Goal: Information Seeking & Learning: Check status

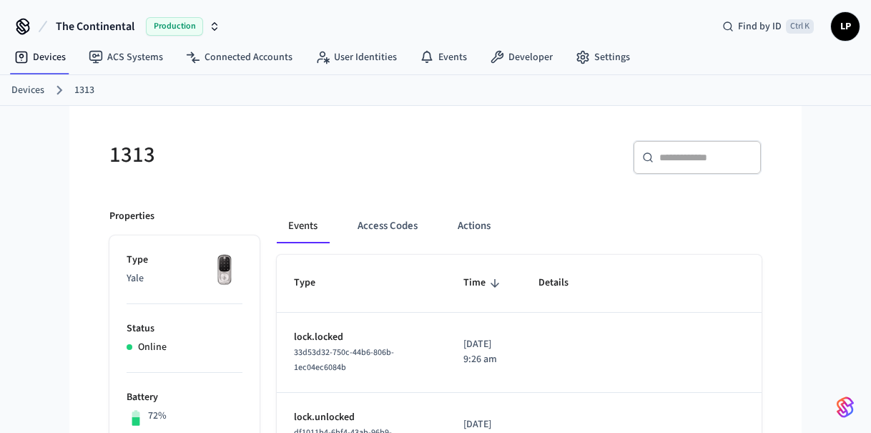
click at [37, 95] on link "Devices" at bounding box center [27, 90] width 33 height 15
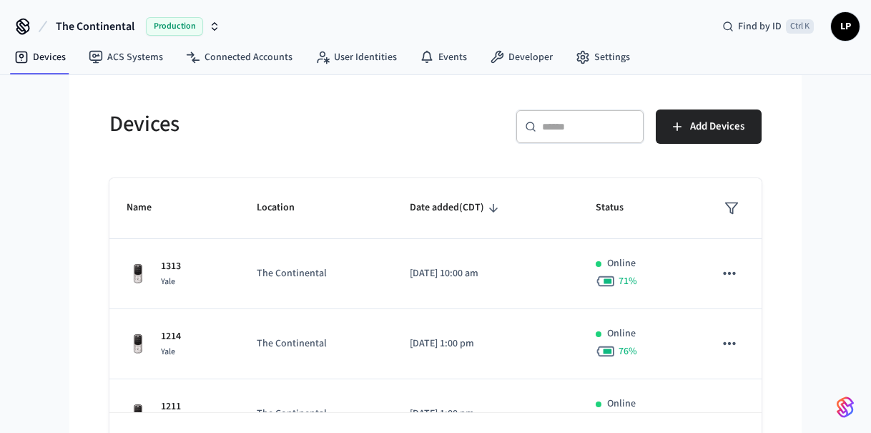
click at [555, 140] on div "​ ​" at bounding box center [580, 126] width 129 height 34
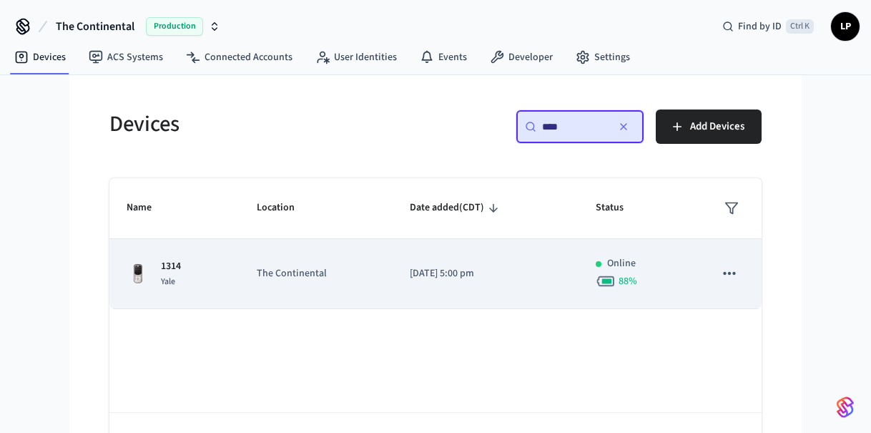
type input "****"
click at [253, 265] on td "The Continental" at bounding box center [316, 274] width 153 height 70
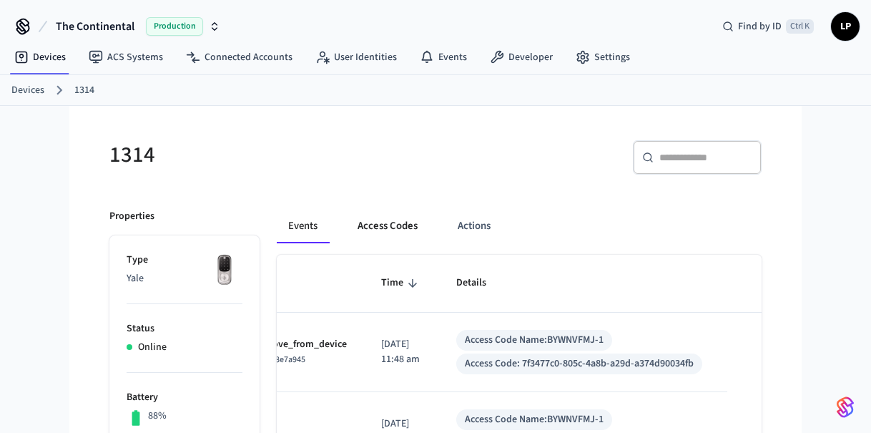
click at [378, 224] on button "Access Codes" at bounding box center [387, 226] width 83 height 34
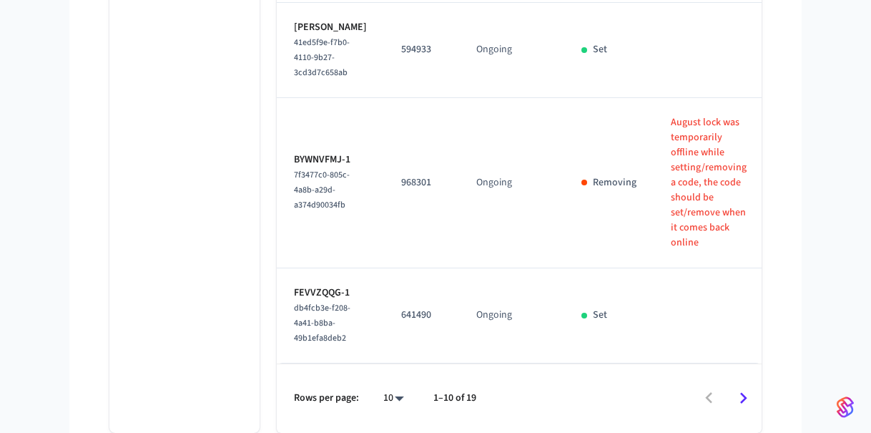
scroll to position [1178, 0]
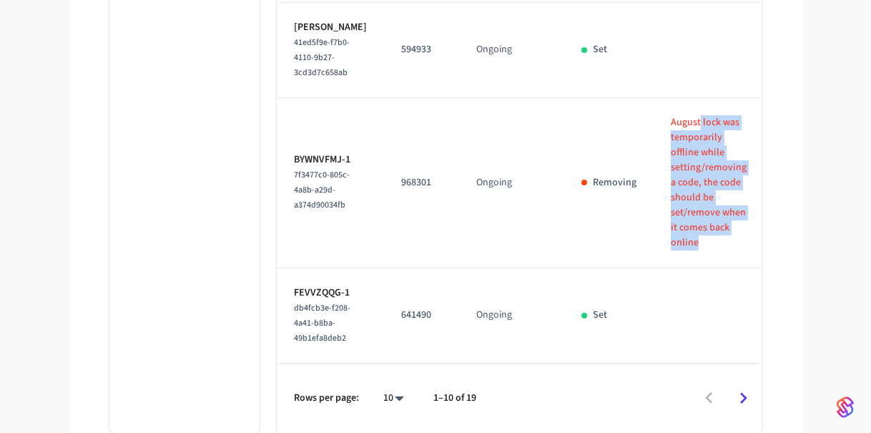
drag, startPoint x: 663, startPoint y: 112, endPoint x: 695, endPoint y: 257, distance: 148.7
click at [695, 257] on td "August lock was temporarily offline while setting/removing a code, the code sho…" at bounding box center [709, 183] width 110 height 170
drag, startPoint x: 695, startPoint y: 257, endPoint x: 656, endPoint y: 137, distance: 126.5
click at [656, 137] on td "August lock was temporarily offline while setting/removing a code, the code sho…" at bounding box center [709, 183] width 110 height 170
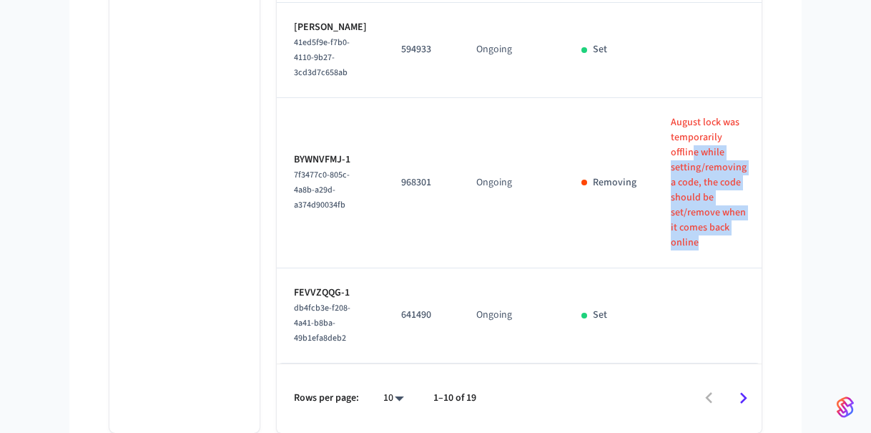
click at [671, 137] on p "August lock was temporarily offline while setting/removing a code, the code sho…" at bounding box center [709, 182] width 76 height 135
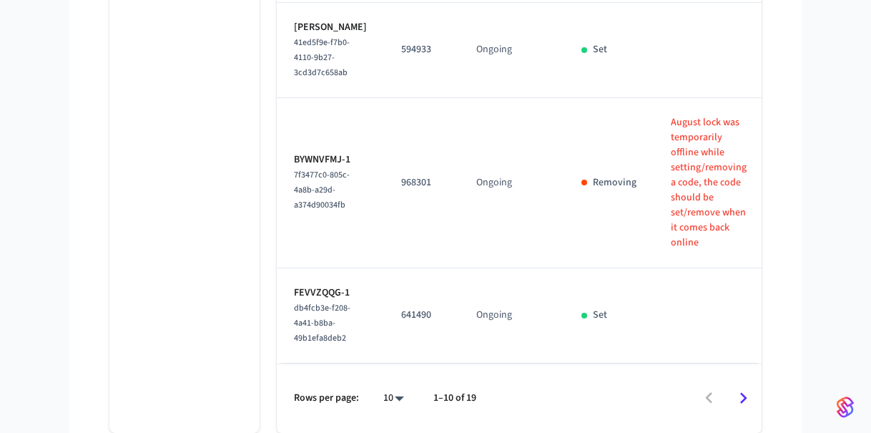
click at [751, 403] on icon "Go to next page" at bounding box center [744, 398] width 22 height 22
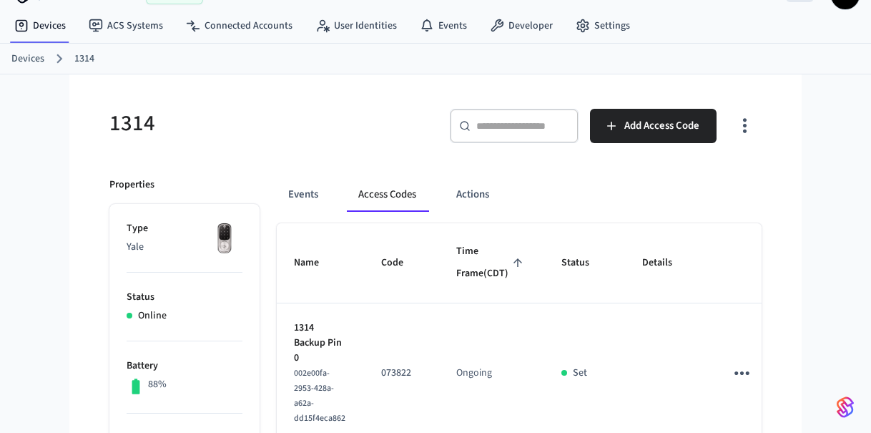
scroll to position [0, 0]
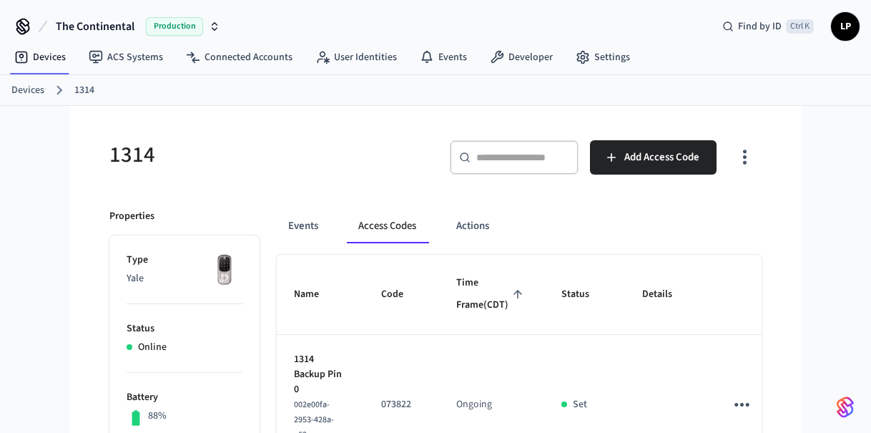
click at [32, 90] on link "Devices" at bounding box center [27, 90] width 33 height 15
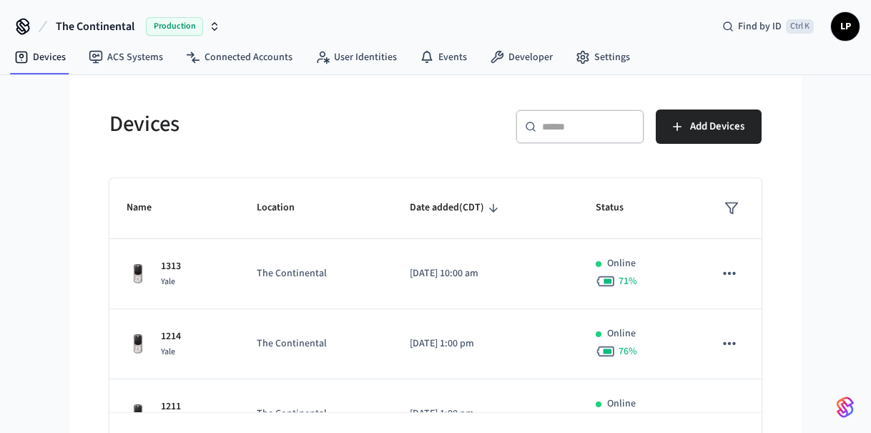
click at [538, 118] on div "​ ​" at bounding box center [580, 126] width 129 height 34
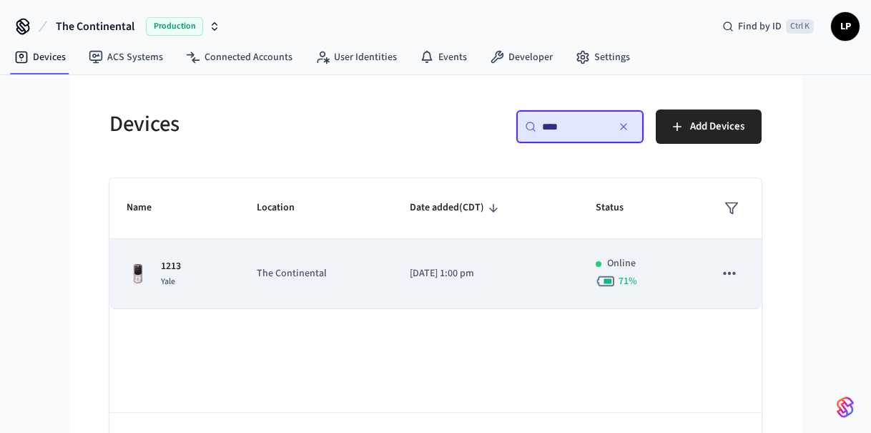
type input "****"
click at [345, 295] on td "The Continental" at bounding box center [316, 274] width 153 height 70
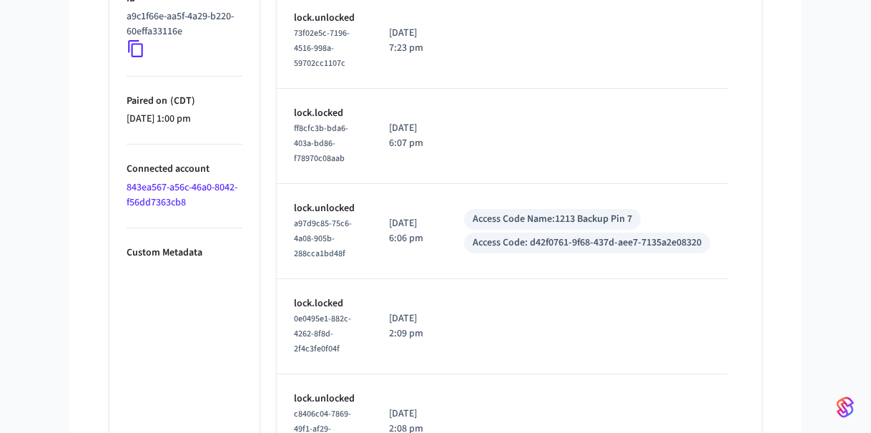
scroll to position [908, 0]
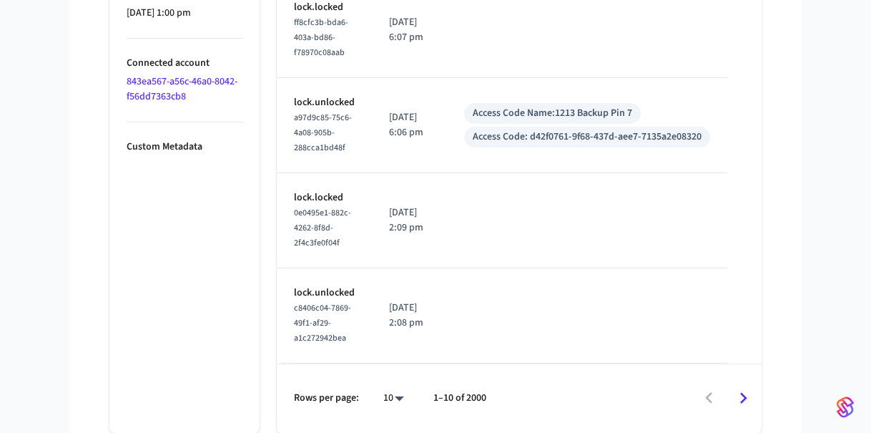
click at [746, 403] on icon "Go to next page" at bounding box center [744, 398] width 22 height 22
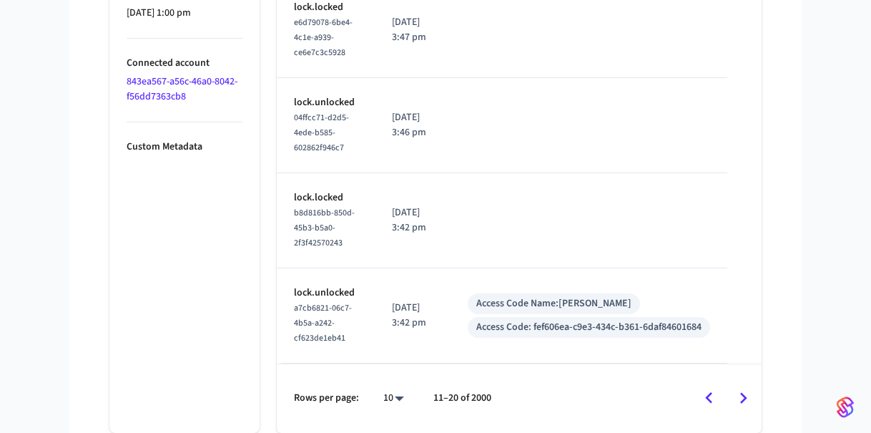
click at [753, 401] on icon "Go to next page" at bounding box center [744, 398] width 22 height 22
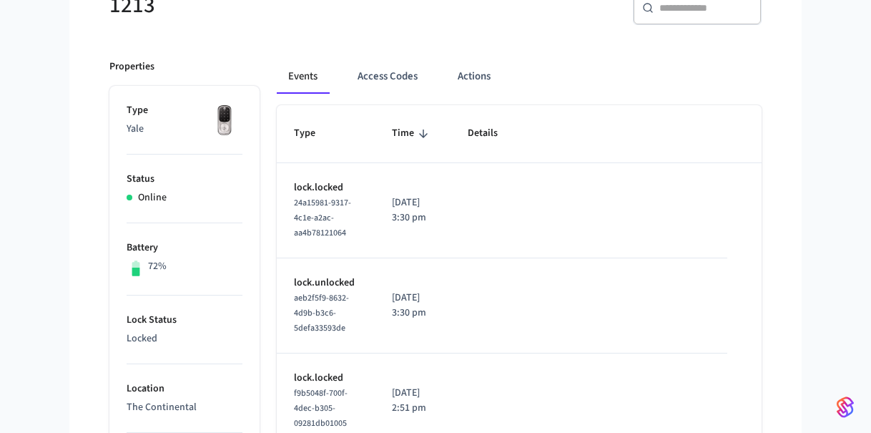
scroll to position [0, 0]
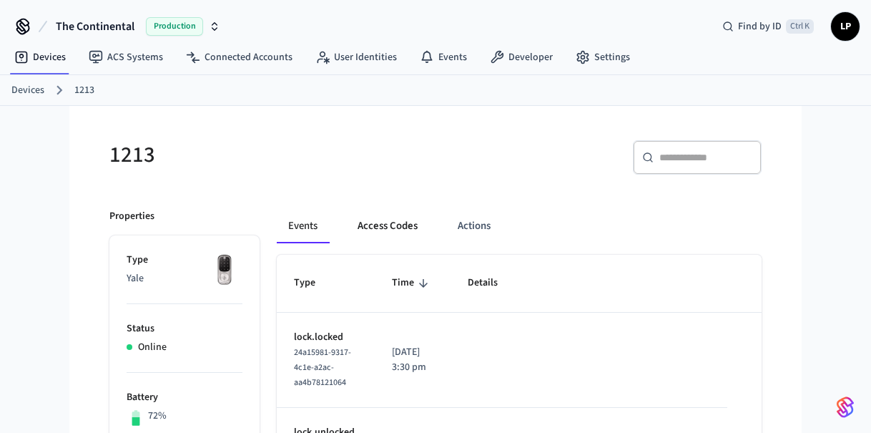
click at [393, 237] on button "Access Codes" at bounding box center [387, 226] width 83 height 34
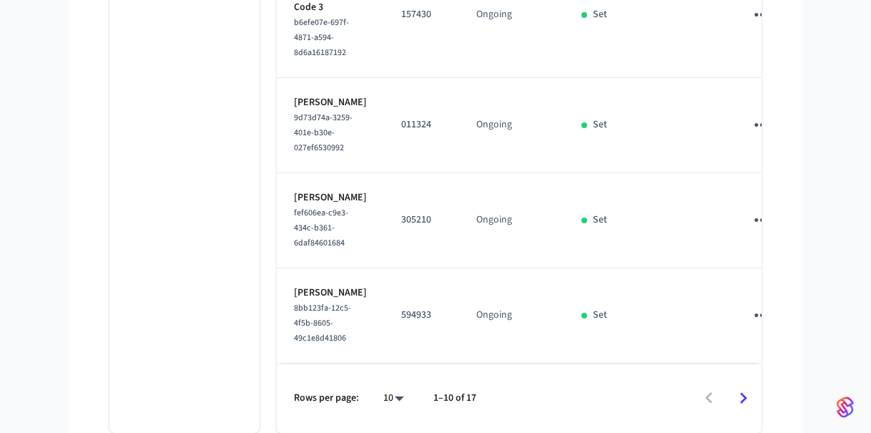
scroll to position [1132, 0]
click at [743, 398] on icon "Go to next page" at bounding box center [744, 398] width 22 height 22
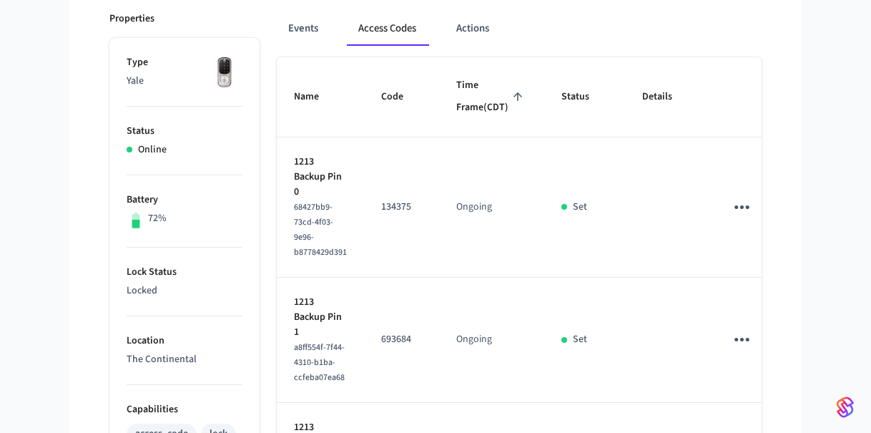
scroll to position [0, 0]
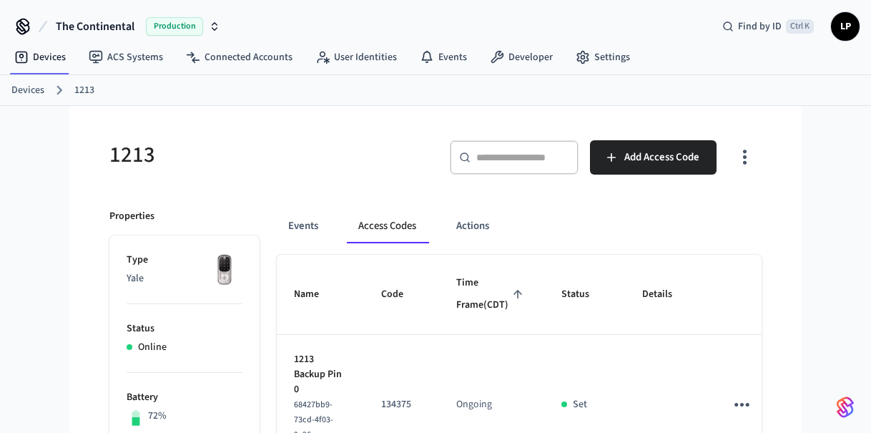
click at [509, 147] on div "​ ​" at bounding box center [514, 157] width 129 height 34
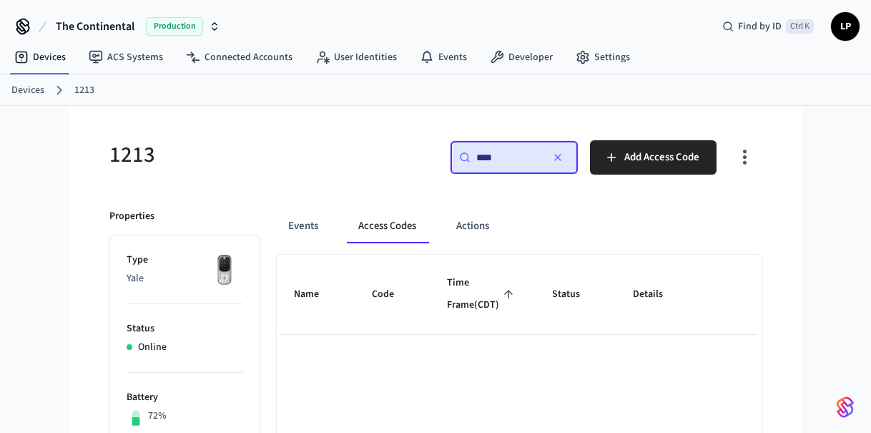
type input "****"
click at [26, 81] on ol "Devices 1213" at bounding box center [441, 90] width 860 height 19
click at [26, 88] on link "Devices" at bounding box center [27, 90] width 33 height 15
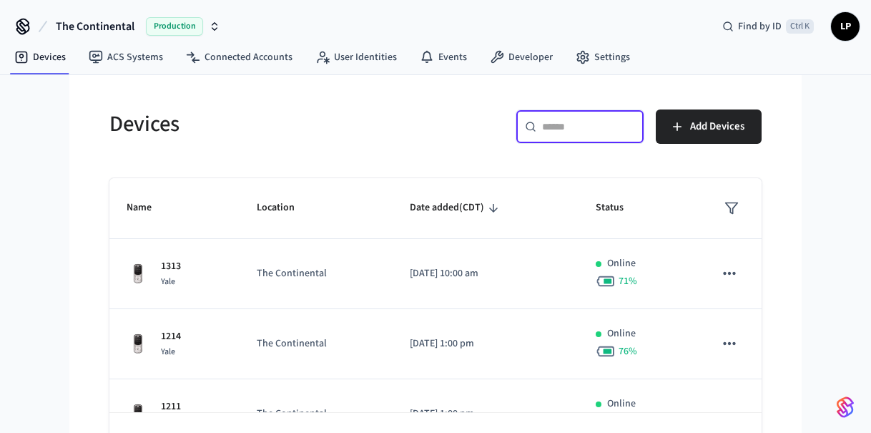
click at [545, 128] on input "text" at bounding box center [588, 126] width 93 height 14
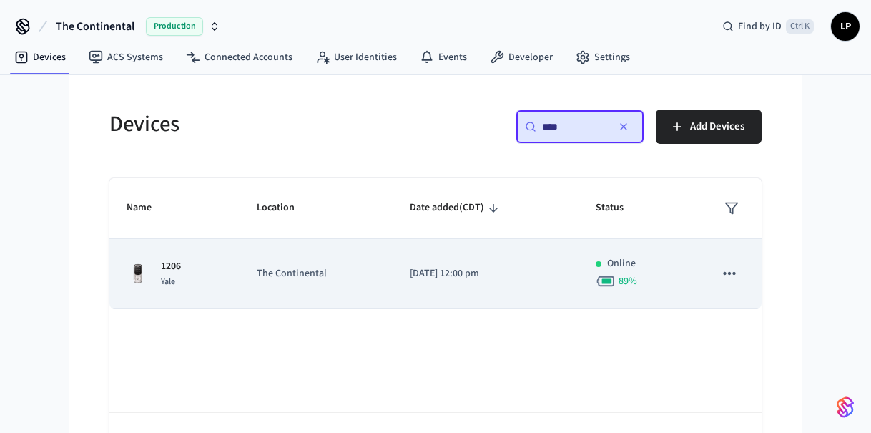
type input "****"
click at [287, 281] on td "The Continental" at bounding box center [316, 274] width 153 height 70
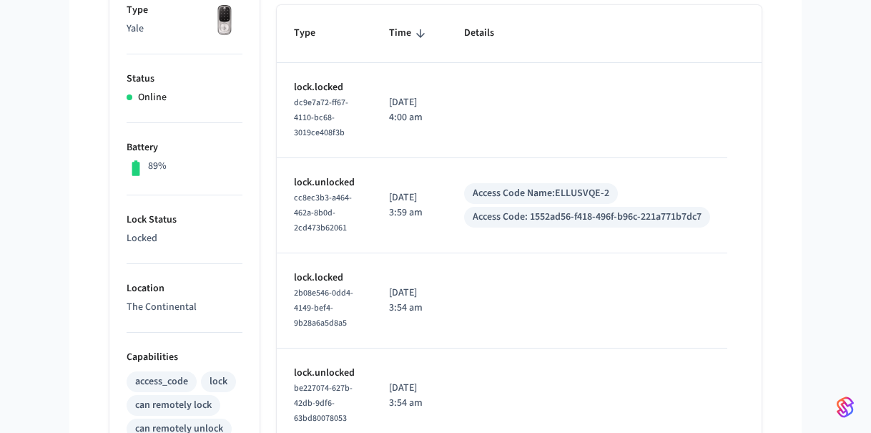
scroll to position [253, 0]
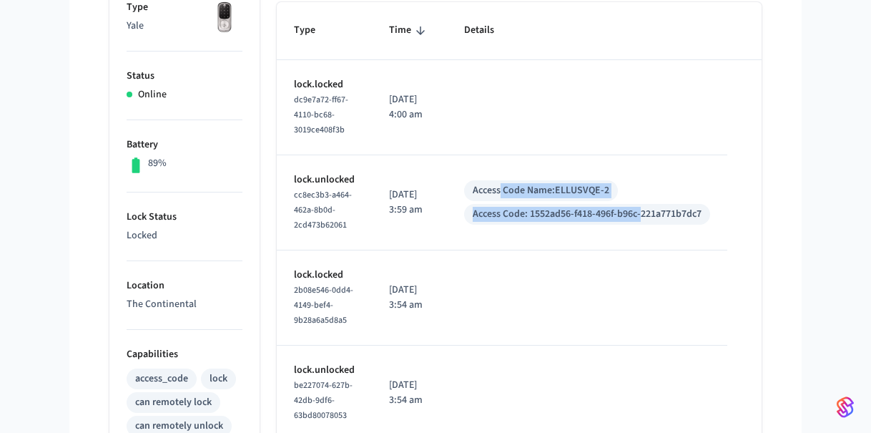
drag, startPoint x: 506, startPoint y: 187, endPoint x: 650, endPoint y: 210, distance: 145.0
click at [650, 210] on div "Access Code Name: [PERSON_NAME]-2 Access Code: 1552ad56-f418-496f-b96c-221a771b…" at bounding box center [587, 202] width 246 height 44
click at [650, 210] on div "Access Code: 1552ad56-f418-496f-b96c-221a771b7dc7" at bounding box center [587, 214] width 229 height 15
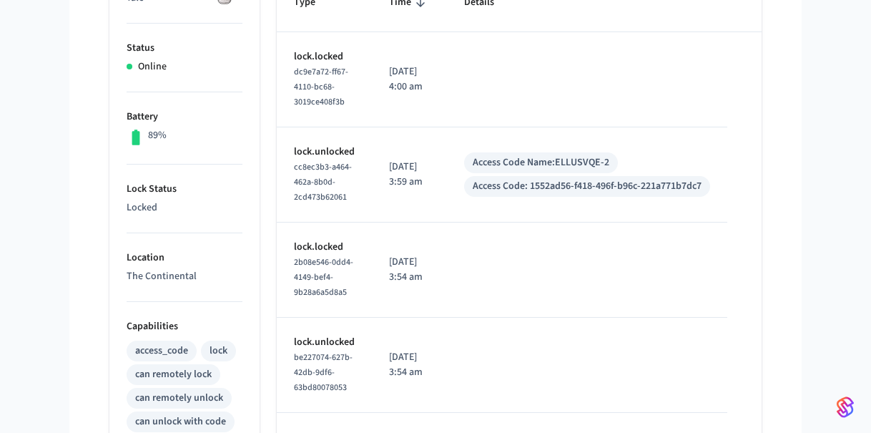
scroll to position [281, 0]
drag, startPoint x: 558, startPoint y: 160, endPoint x: 634, endPoint y: 186, distance: 80.3
click at [634, 186] on div "Access Code Name: [PERSON_NAME]-2 Access Code: 1552ad56-f418-496f-b96c-221a771b…" at bounding box center [587, 174] width 246 height 44
click at [634, 186] on div "Access Code: 1552ad56-f418-496f-b96c-221a771b7dc7" at bounding box center [587, 185] width 229 height 15
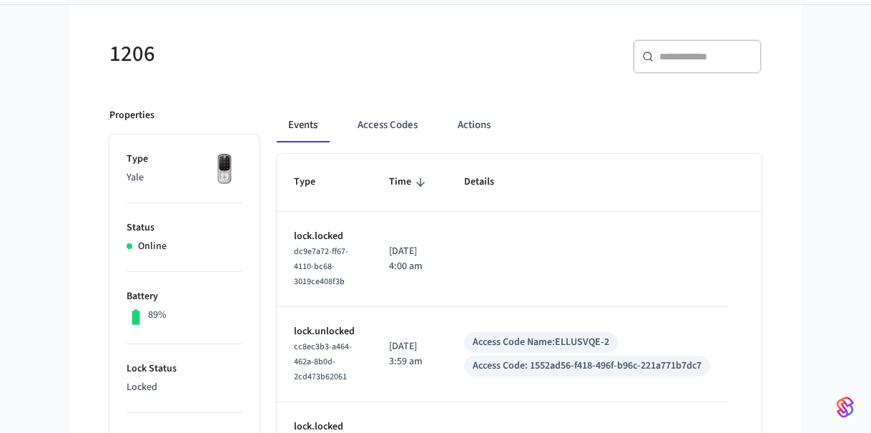
scroll to position [97, 0]
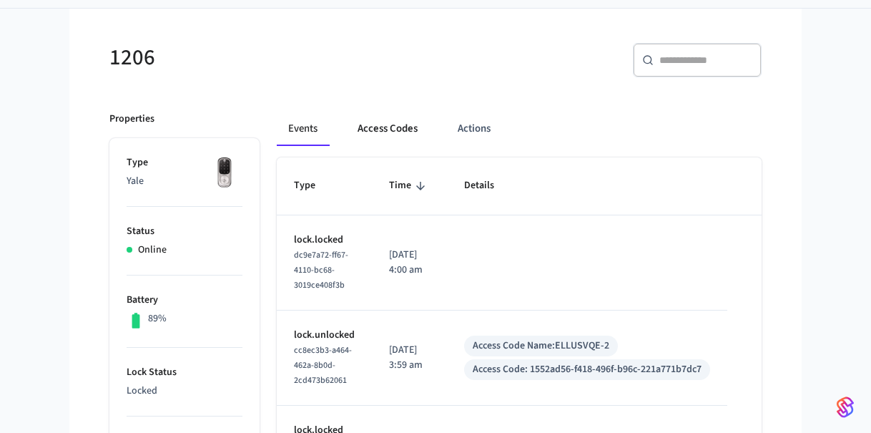
click at [381, 122] on button "Access Codes" at bounding box center [387, 129] width 83 height 34
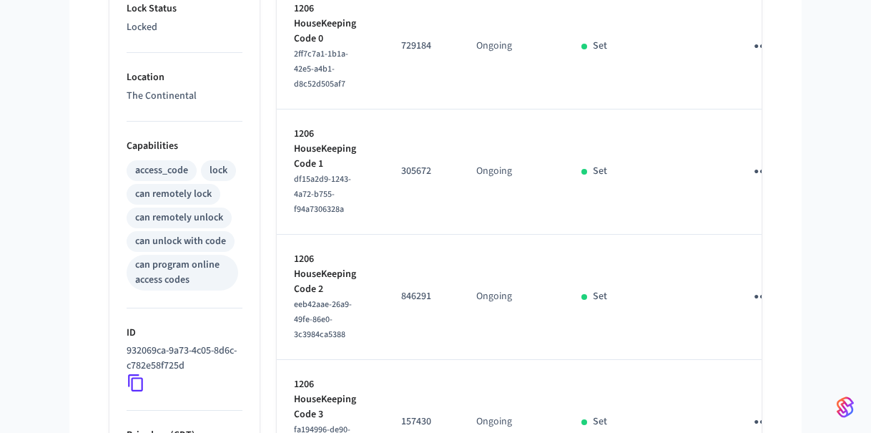
scroll to position [0, 0]
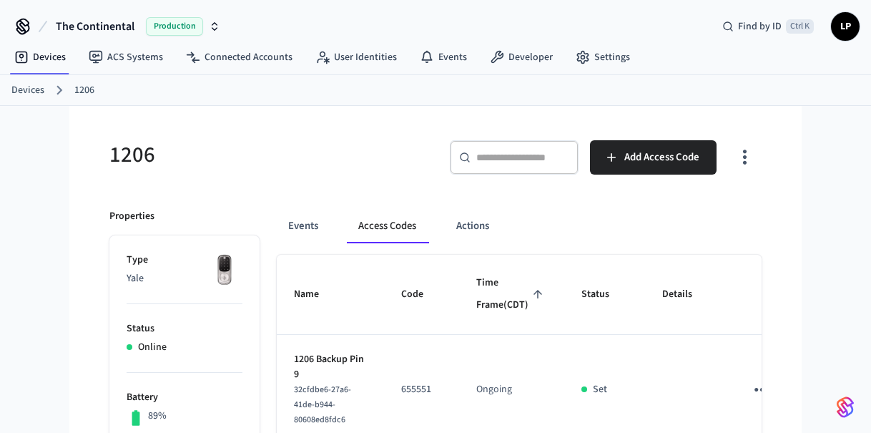
click at [294, 245] on div "Events Access Codes Actions" at bounding box center [519, 232] width 485 height 46
click at [299, 227] on button "Events" at bounding box center [303, 226] width 53 height 34
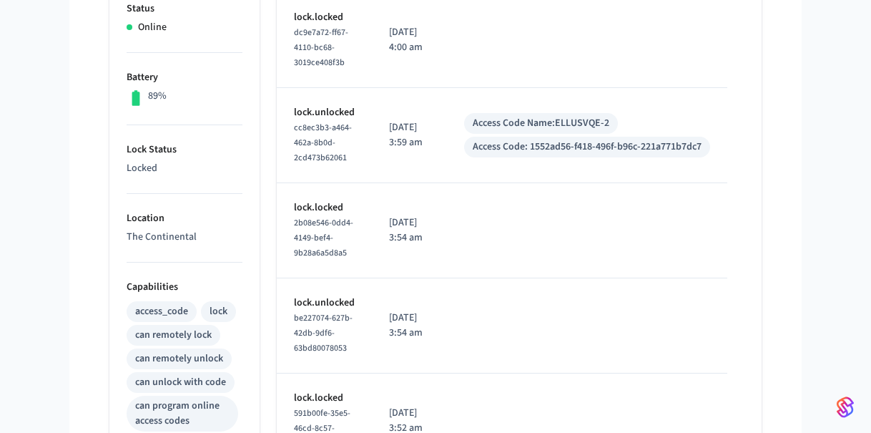
scroll to position [316, 0]
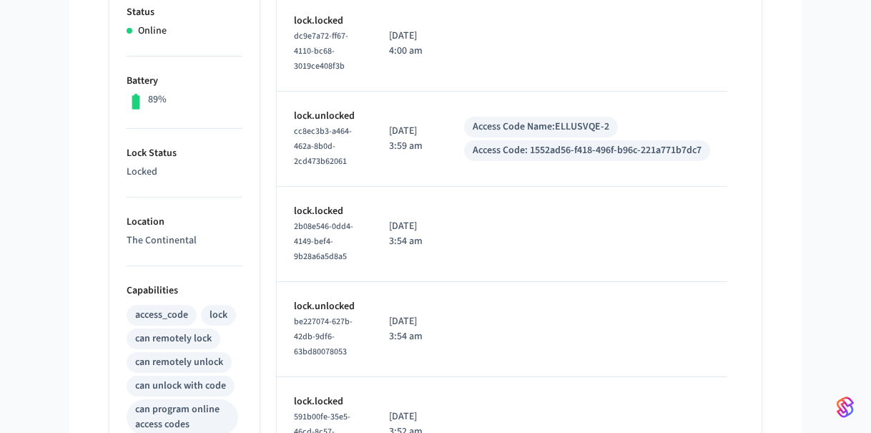
drag, startPoint x: 388, startPoint y: 130, endPoint x: 436, endPoint y: 147, distance: 50.7
click at [436, 147] on td "[DATE] 3:59 am" at bounding box center [409, 139] width 75 height 95
drag, startPoint x: 436, startPoint y: 147, endPoint x: 391, endPoint y: 101, distance: 64.2
click at [391, 101] on td "[DATE] 3:59 am" at bounding box center [409, 139] width 75 height 95
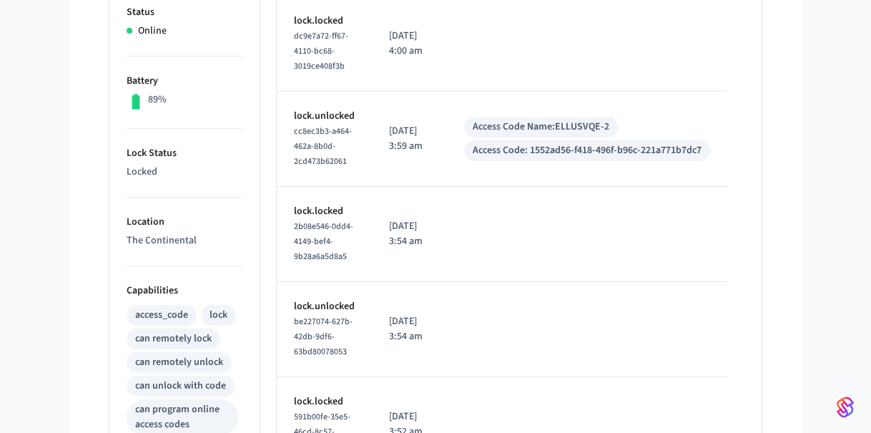
click at [391, 101] on td "[DATE] 3:59 am" at bounding box center [409, 139] width 75 height 95
drag, startPoint x: 391, startPoint y: 101, endPoint x: 441, endPoint y: 147, distance: 67.3
click at [441, 147] on td "[DATE] 3:59 am" at bounding box center [409, 139] width 75 height 95
drag, startPoint x: 441, startPoint y: 147, endPoint x: 387, endPoint y: 109, distance: 65.3
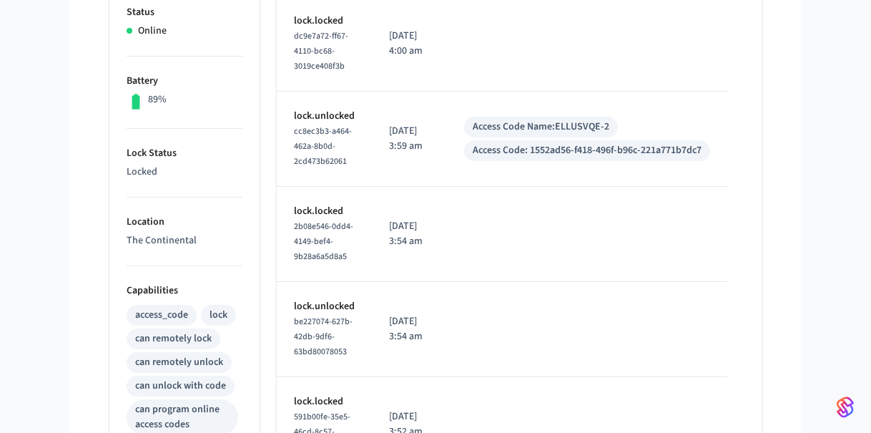
click at [387, 109] on td "[DATE] 3:59 am" at bounding box center [409, 139] width 75 height 95
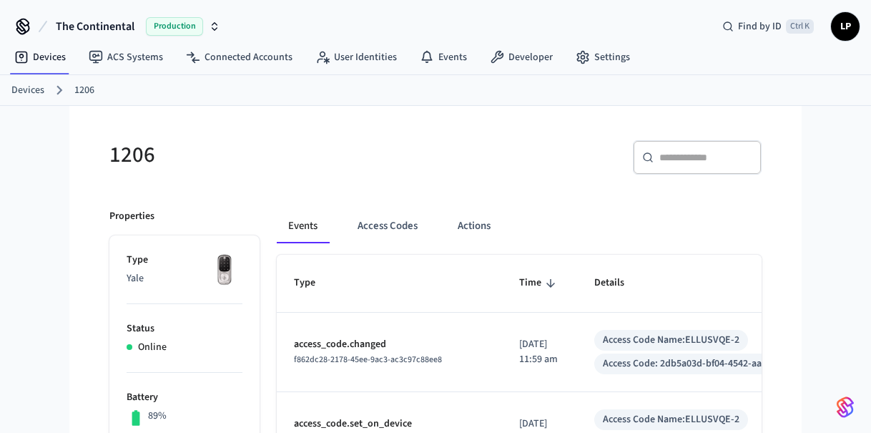
scroll to position [11, 0]
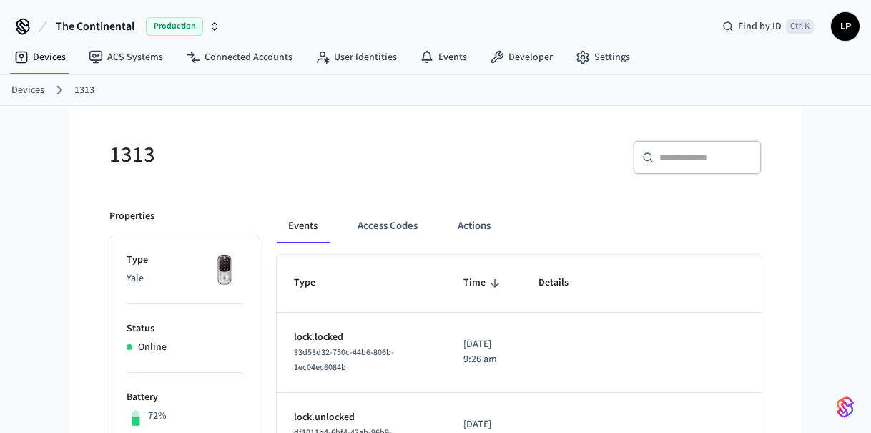
click at [29, 90] on link "Devices" at bounding box center [27, 90] width 33 height 15
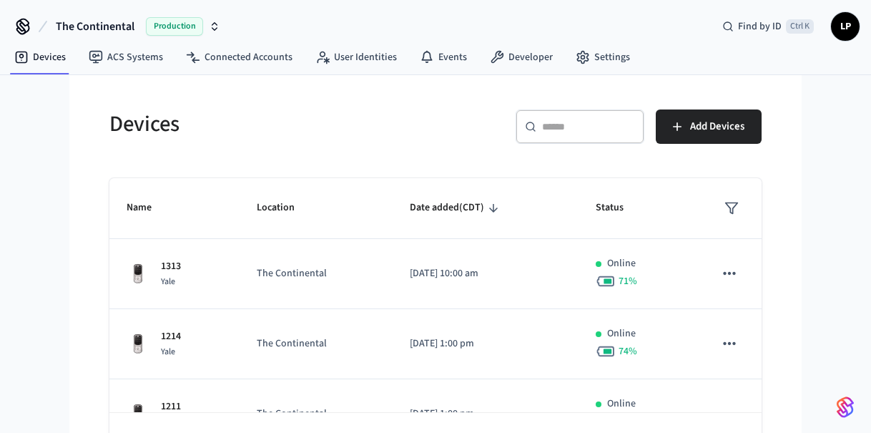
click at [559, 137] on div "​ ​" at bounding box center [580, 126] width 129 height 34
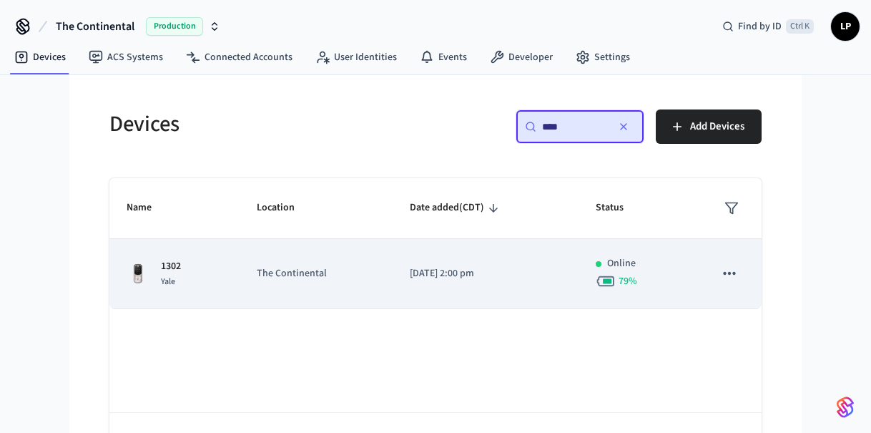
type input "****"
click at [315, 282] on td "The Continental" at bounding box center [316, 274] width 153 height 70
